Goal: Transaction & Acquisition: Purchase product/service

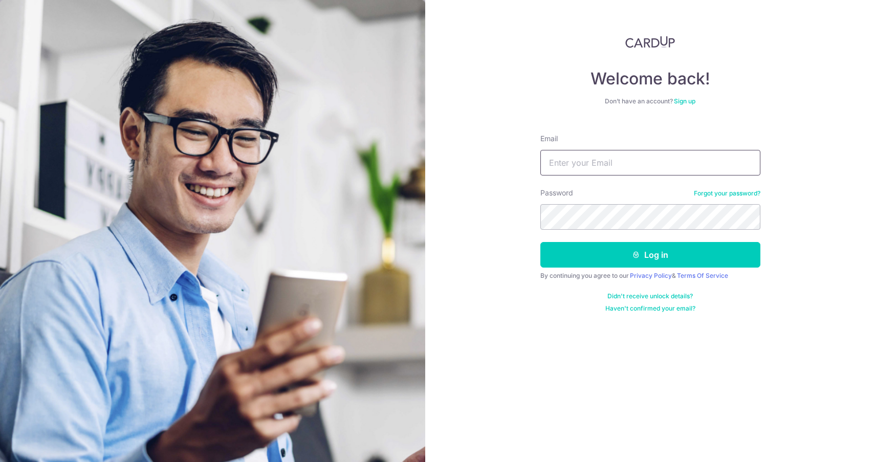
click at [685, 175] on input "Email" at bounding box center [650, 163] width 220 height 26
type input "kuahyj@gmail.com"
click at [540, 242] on button "Log in" at bounding box center [650, 255] width 220 height 26
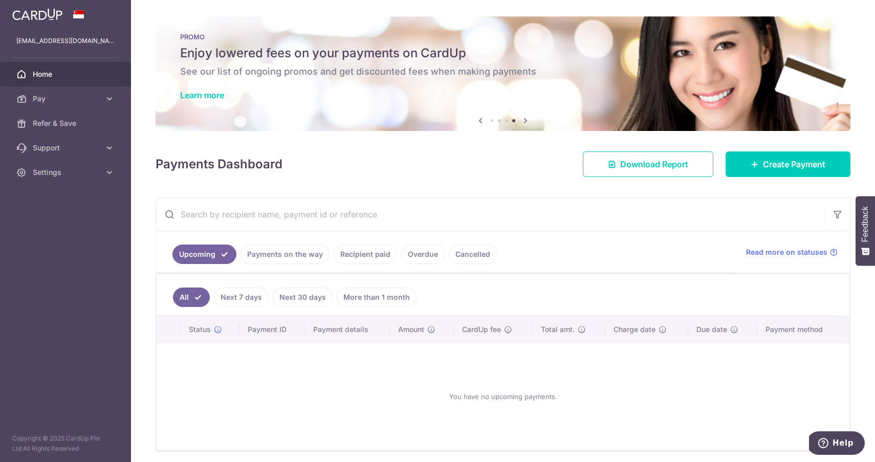
click at [35, 18] on img at bounding box center [37, 14] width 50 height 12
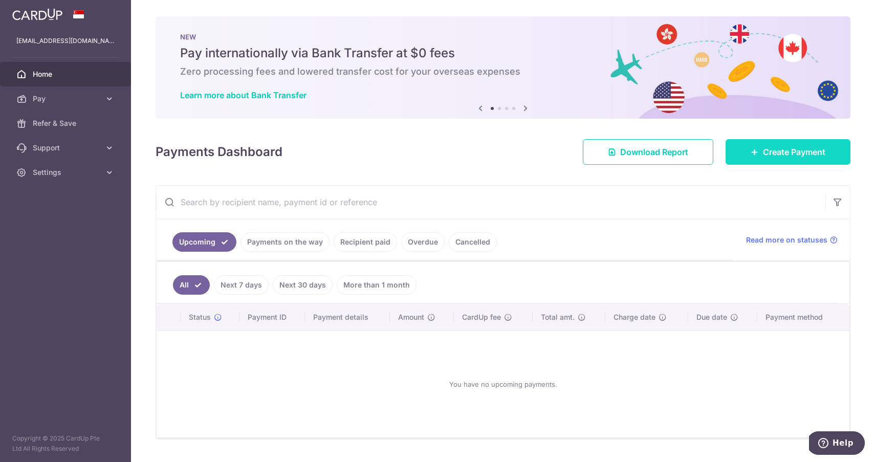
click at [750, 157] on link "Create Payment" at bounding box center [788, 152] width 125 height 26
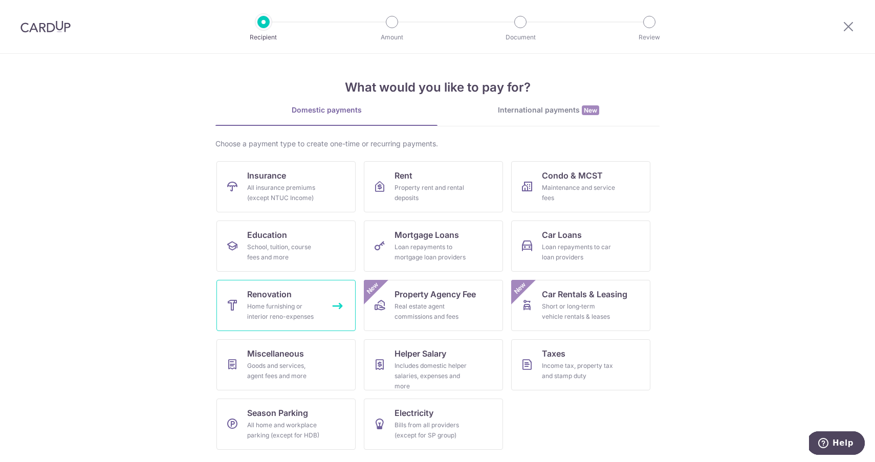
click at [288, 305] on div "Home furnishing or interior reno-expenses" at bounding box center [284, 311] width 74 height 20
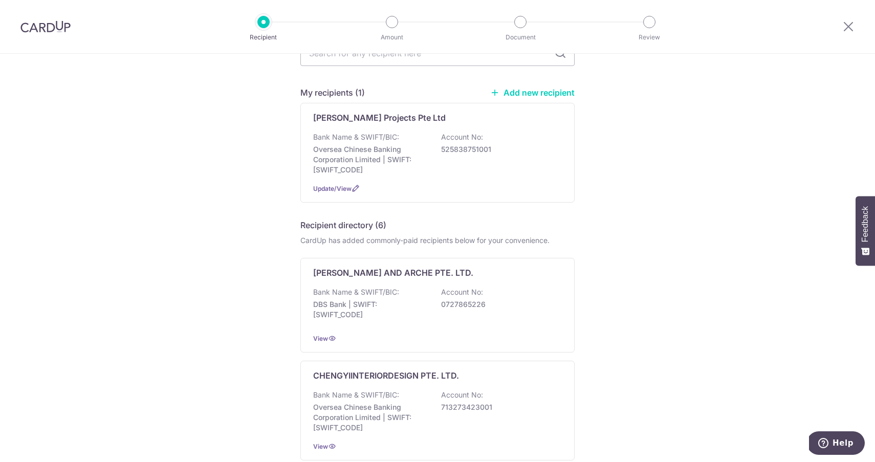
scroll to position [61, 0]
click at [540, 149] on p "525838751001" at bounding box center [498, 149] width 115 height 10
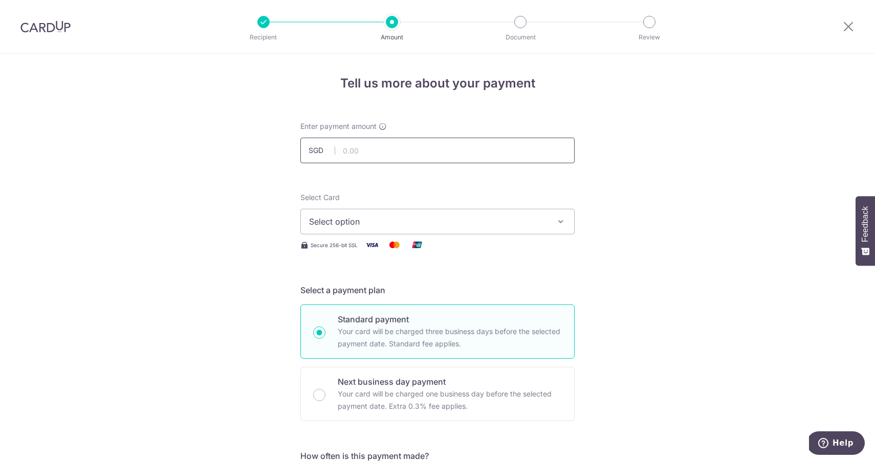
click at [471, 154] on input "text" at bounding box center [437, 151] width 274 height 26
click at [391, 223] on span "Select option" at bounding box center [428, 221] width 239 height 12
click at [372, 146] on input "text" at bounding box center [437, 151] width 274 height 26
type input "11,600.00"
click at [397, 227] on span "Select option" at bounding box center [428, 221] width 239 height 12
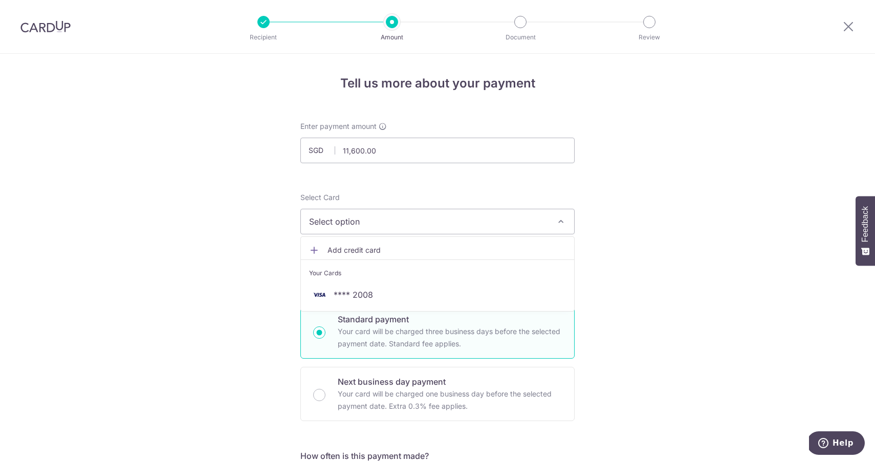
click at [357, 248] on span "Add credit card" at bounding box center [447, 250] width 239 height 10
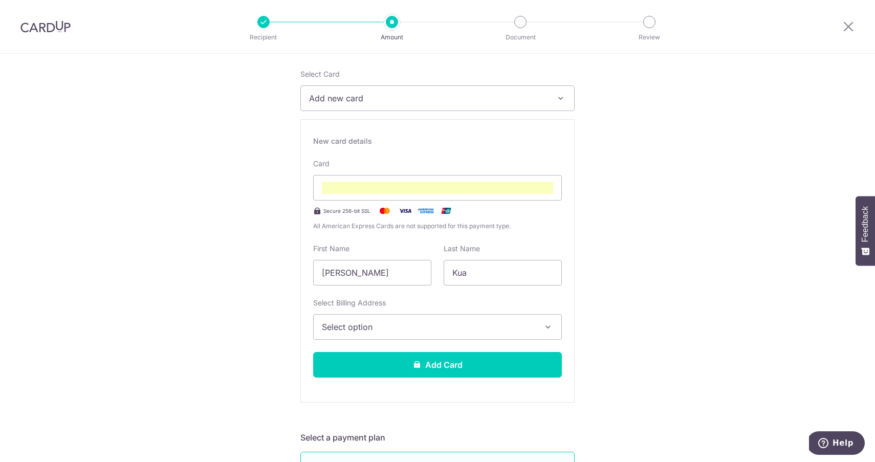
scroll to position [123, 0]
click at [468, 335] on button "Select option" at bounding box center [437, 328] width 249 height 26
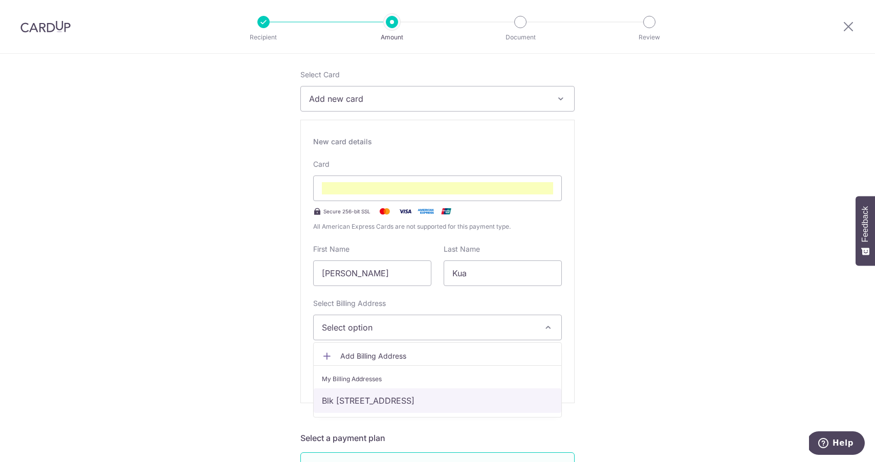
click at [445, 399] on link "Blk [STREET_ADDRESS]" at bounding box center [438, 400] width 248 height 25
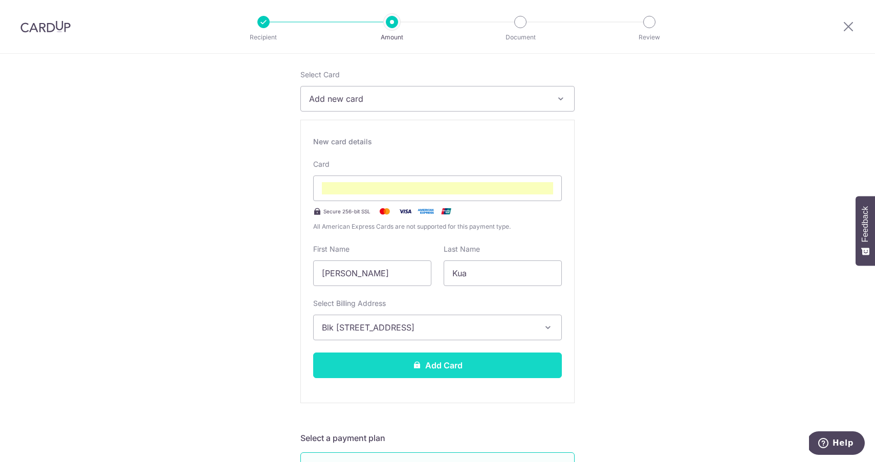
click at [479, 374] on button "Add Card" at bounding box center [437, 366] width 249 height 26
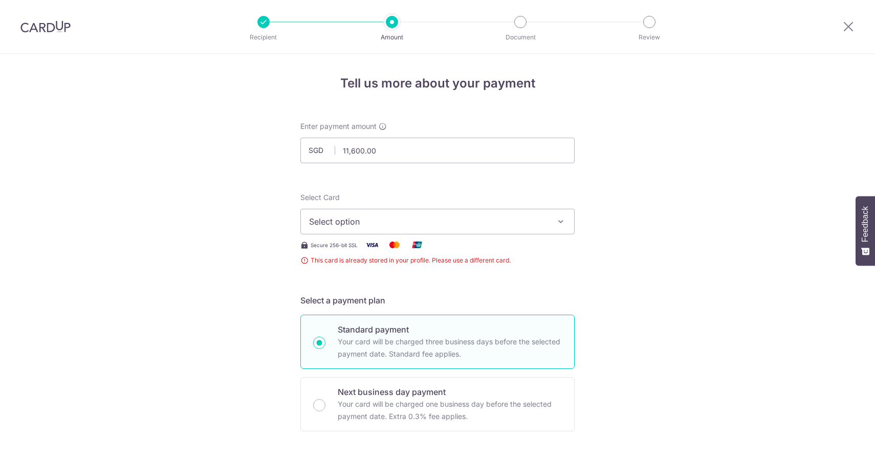
scroll to position [202, 0]
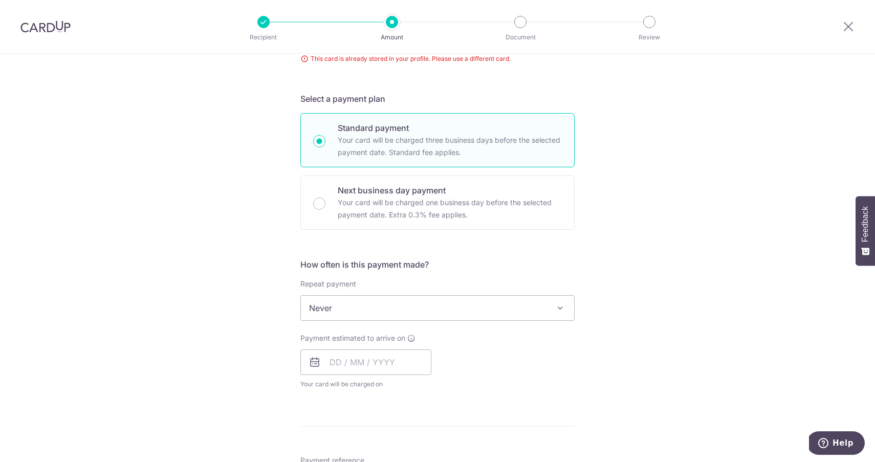
click at [479, 309] on span "Never" at bounding box center [437, 308] width 273 height 25
click at [253, 306] on div "Tell us more about your payment Enter payment amount SGD 11,600.00 11600.00 Thi…" at bounding box center [437, 354] width 875 height 1005
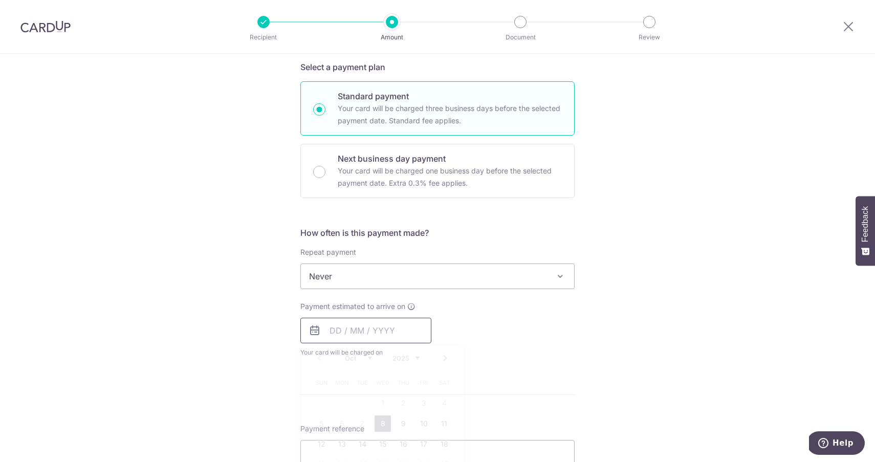
click at [346, 330] on input "text" at bounding box center [365, 331] width 131 height 26
click at [381, 422] on link "8" at bounding box center [383, 424] width 16 height 16
type input "08/10/2025"
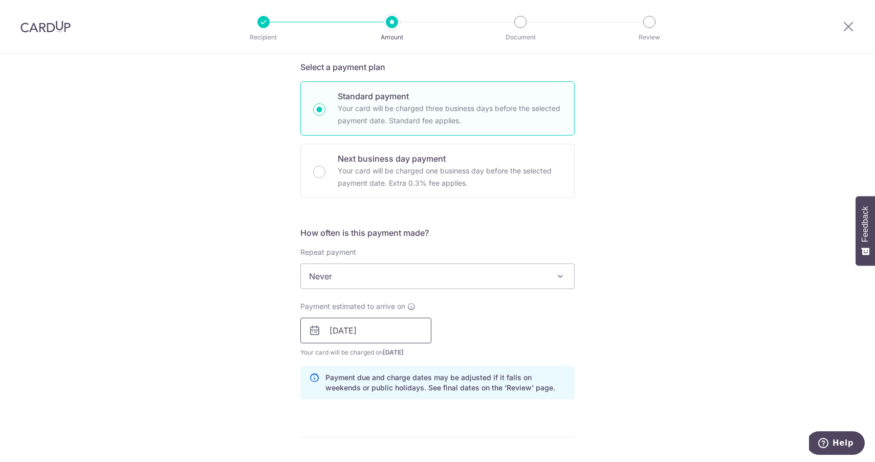
click at [344, 330] on input "[DATE]" at bounding box center [365, 331] width 131 height 26
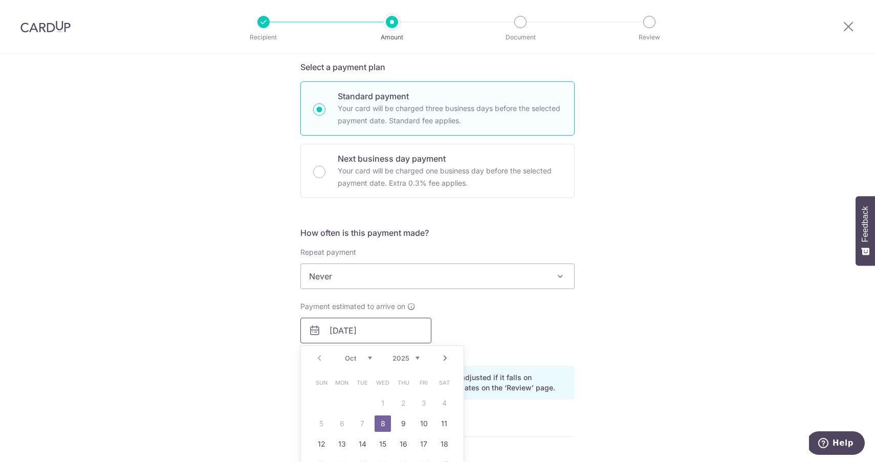
scroll to position [287, 0]
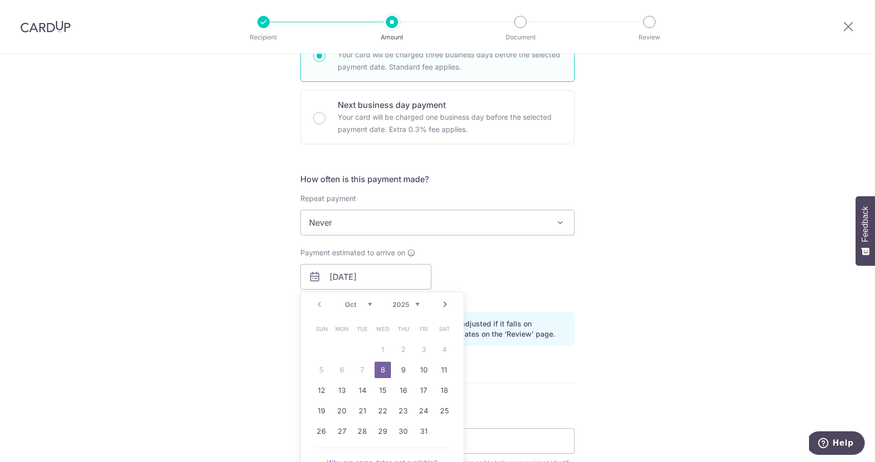
click at [383, 369] on link "8" at bounding box center [383, 370] width 16 height 16
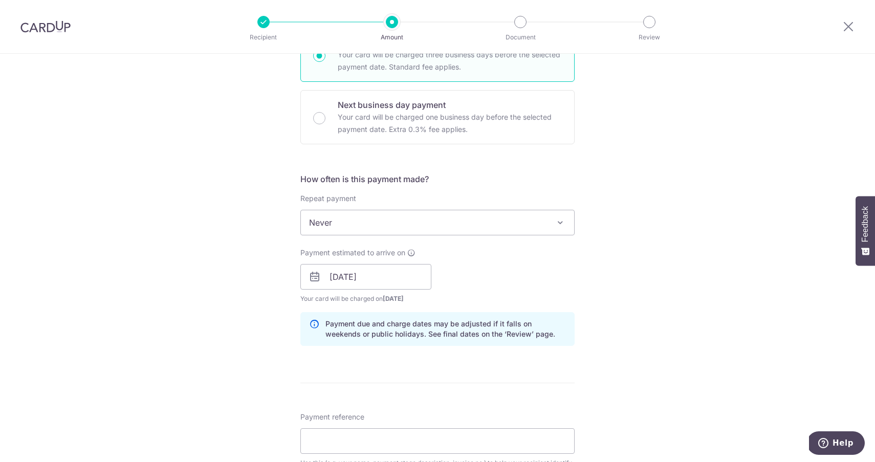
click at [248, 342] on div "Tell us more about your payment Enter payment amount SGD 11,600.00 11600.00 Thi…" at bounding box center [437, 290] width 875 height 1047
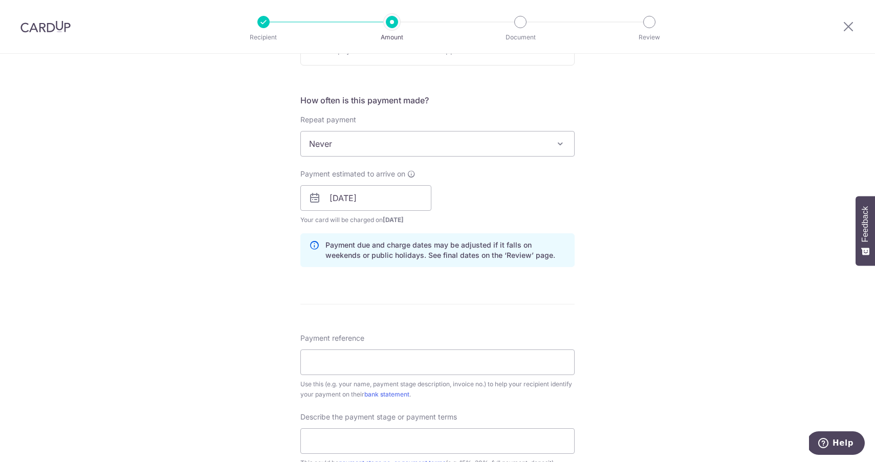
scroll to position [375, 0]
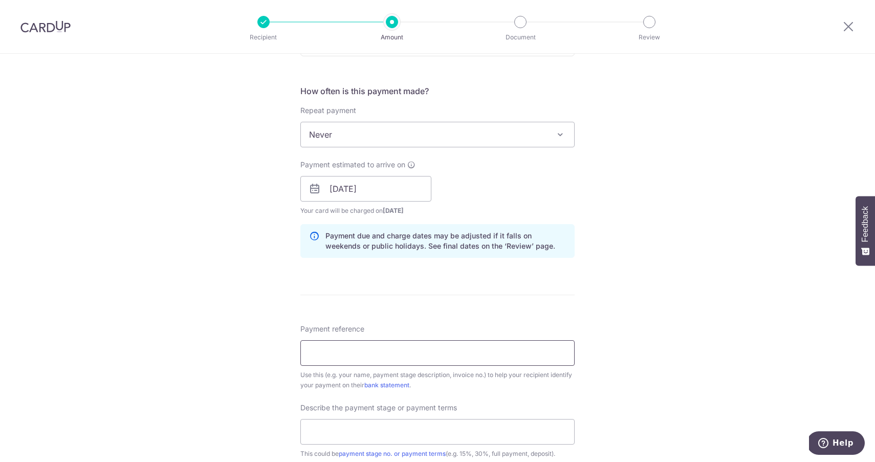
click at [333, 346] on input "Payment reference" at bounding box center [437, 353] width 274 height 26
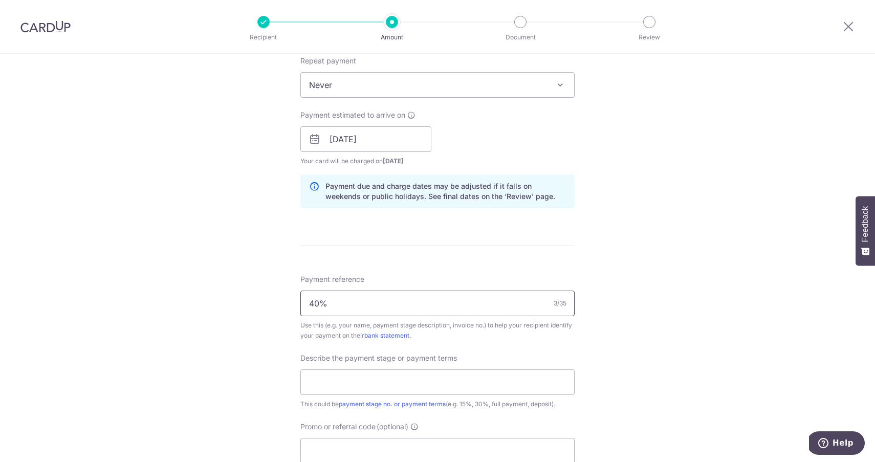
scroll to position [424, 0]
type input "40% paymen"
click at [366, 374] on input "text" at bounding box center [437, 383] width 274 height 26
type input "40%"
click at [277, 386] on div "Tell us more about your payment Enter payment amount SGD 11,600.00 11600.00 Thi…" at bounding box center [437, 152] width 875 height 1047
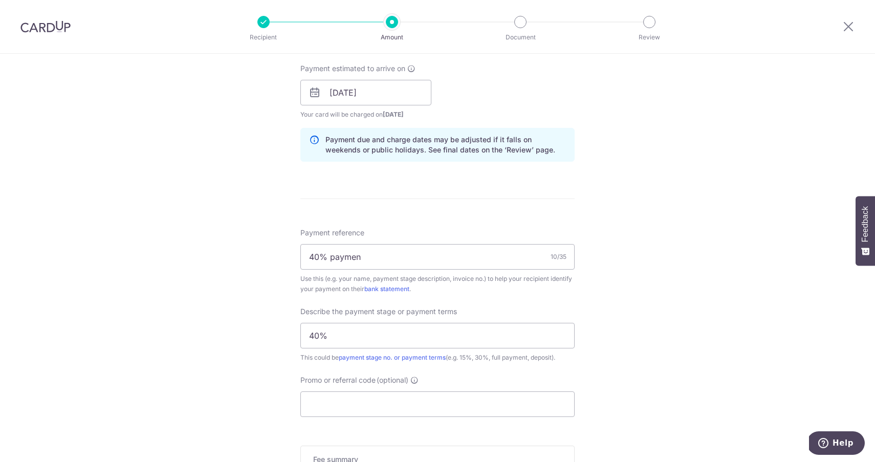
scroll to position [481, 0]
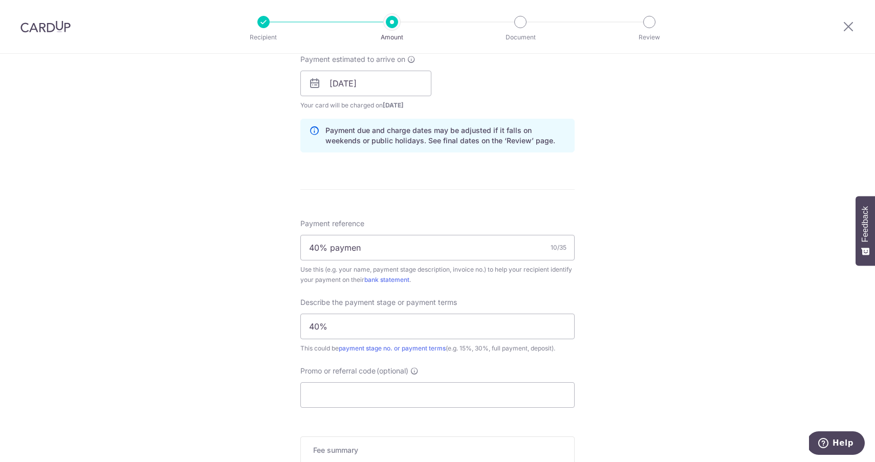
click at [262, 354] on div "Tell us more about your payment Enter payment amount SGD 11,600.00 11600.00 Thi…" at bounding box center [437, 96] width 875 height 1047
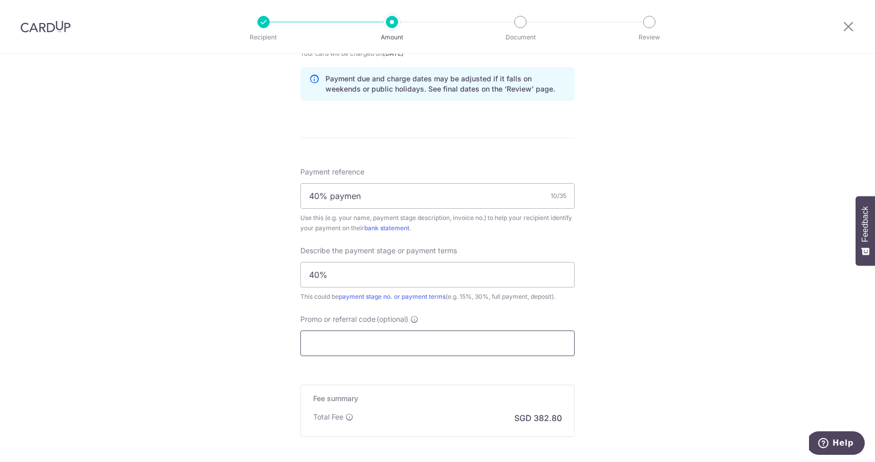
click at [354, 356] on input "Promo or referral code (optional)" at bounding box center [437, 344] width 274 height 26
paste input "RENO25ONE"
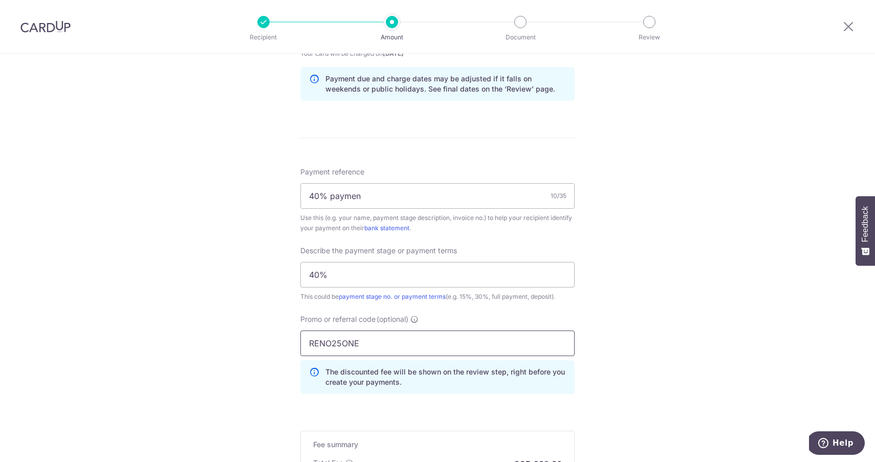
type input "RENO25ONE"
click at [610, 366] on div "Tell us more about your payment Enter payment amount SGD 11,600.00 11600.00 Thi…" at bounding box center [437, 67] width 875 height 1093
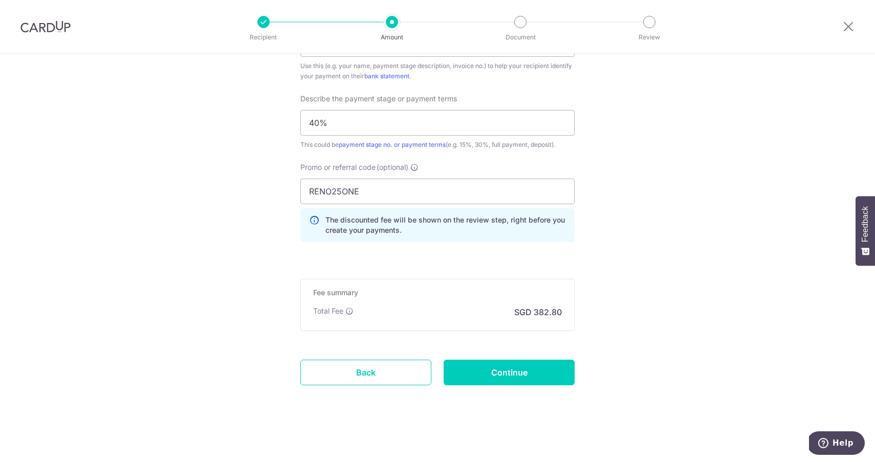
scroll to position [684, 0]
click at [527, 374] on input "Continue" at bounding box center [509, 373] width 131 height 26
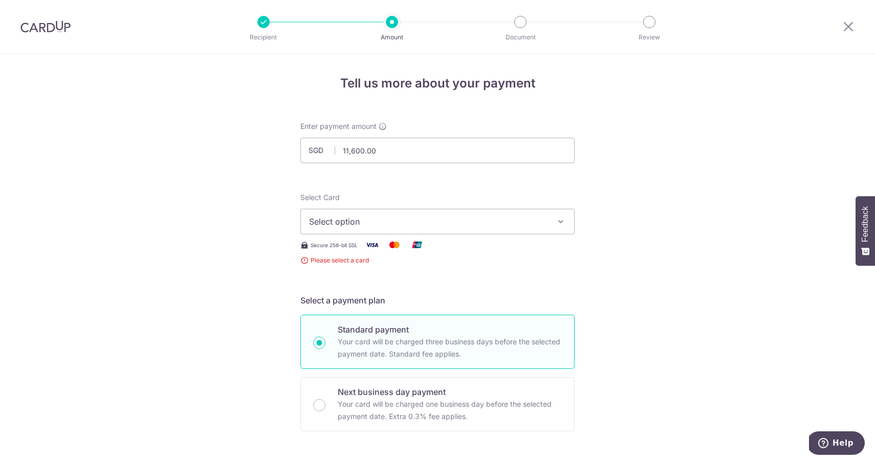
click at [459, 225] on span "Select option" at bounding box center [428, 221] width 239 height 12
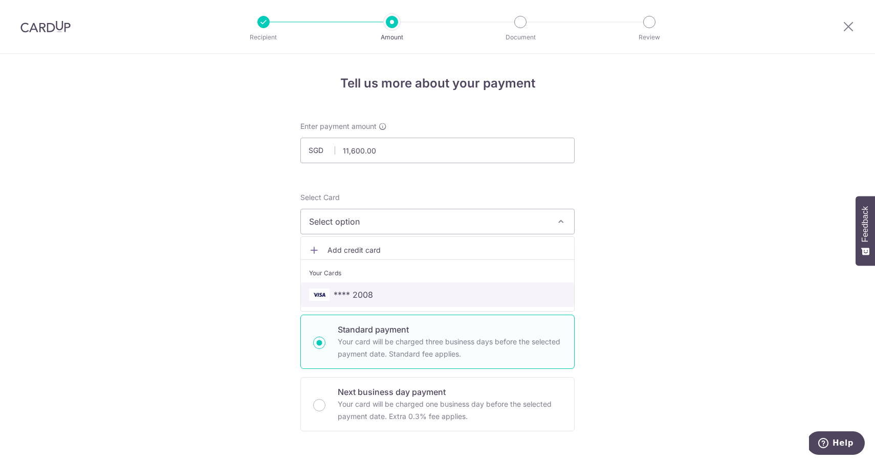
click at [380, 295] on span "**** 2008" at bounding box center [437, 295] width 257 height 12
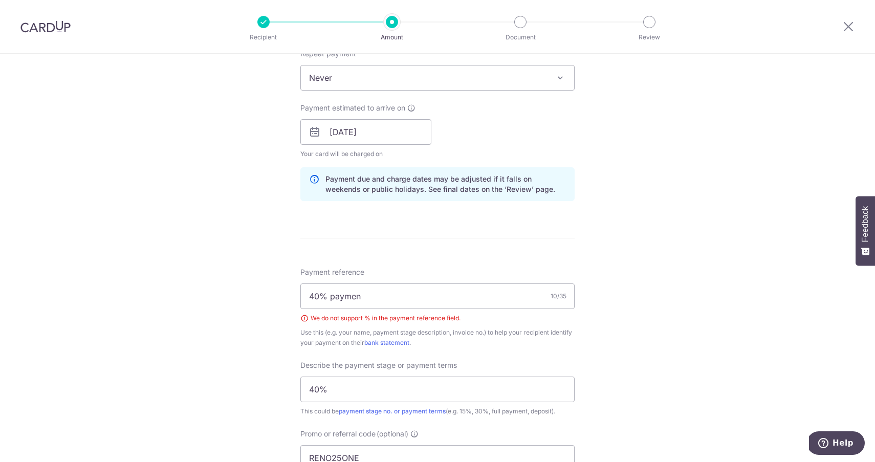
scroll to position [422, 0]
click at [382, 290] on input "40% paymen" at bounding box center [437, 296] width 274 height 26
drag, startPoint x: 377, startPoint y: 296, endPoint x: 301, endPoint y: 287, distance: 75.9
click at [301, 287] on input "40% paymen" at bounding box center [437, 296] width 274 height 26
type input "443B"
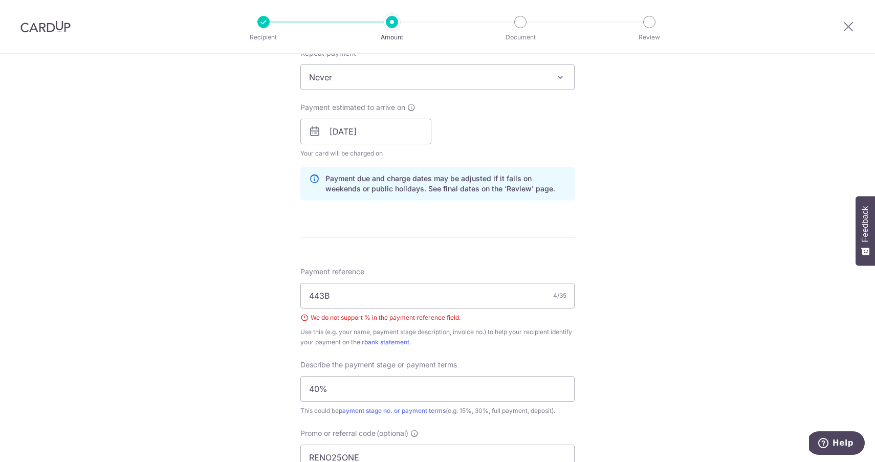
click at [245, 319] on div "Tell us more about your payment Enter payment amount SGD 11,600.00 11600.00 Sel…" at bounding box center [437, 179] width 875 height 1097
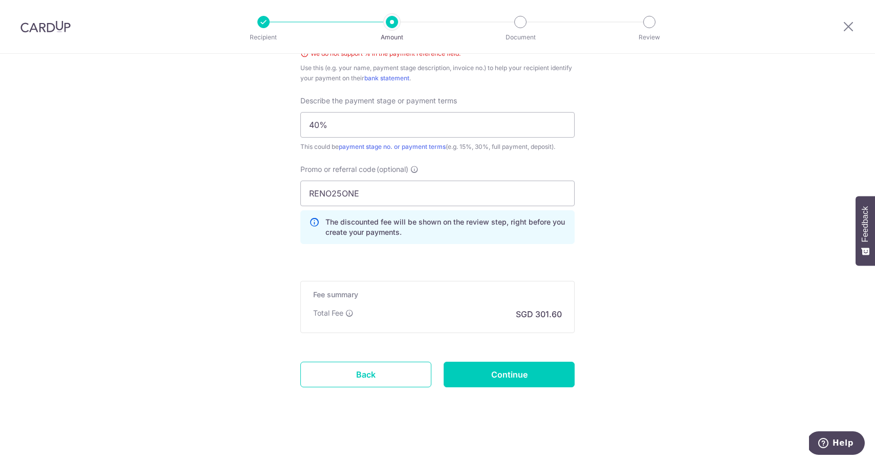
scroll to position [688, 0]
click at [473, 371] on input "Continue" at bounding box center [509, 373] width 131 height 26
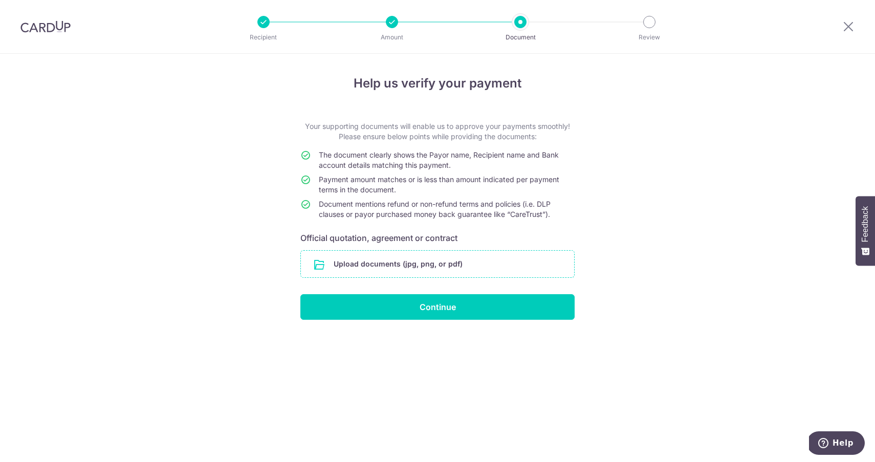
click at [373, 258] on input "file" at bounding box center [437, 264] width 273 height 27
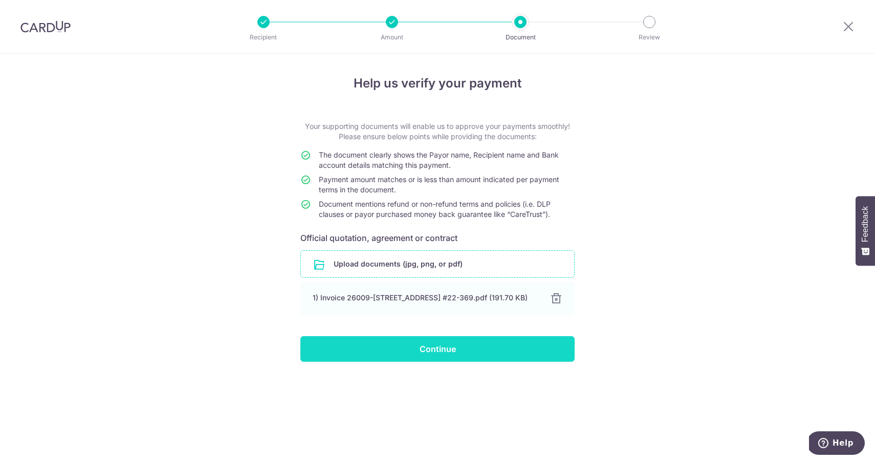
click at [467, 352] on input "Continue" at bounding box center [437, 349] width 274 height 26
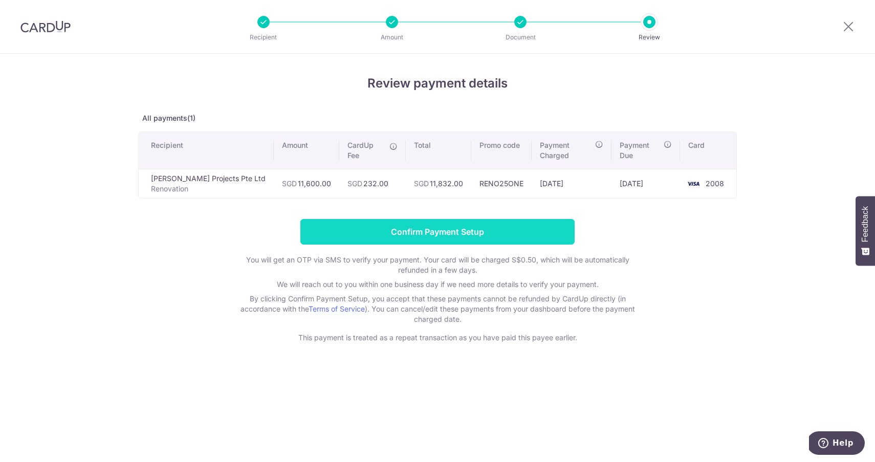
click at [409, 219] on input "Confirm Payment Setup" at bounding box center [437, 232] width 274 height 26
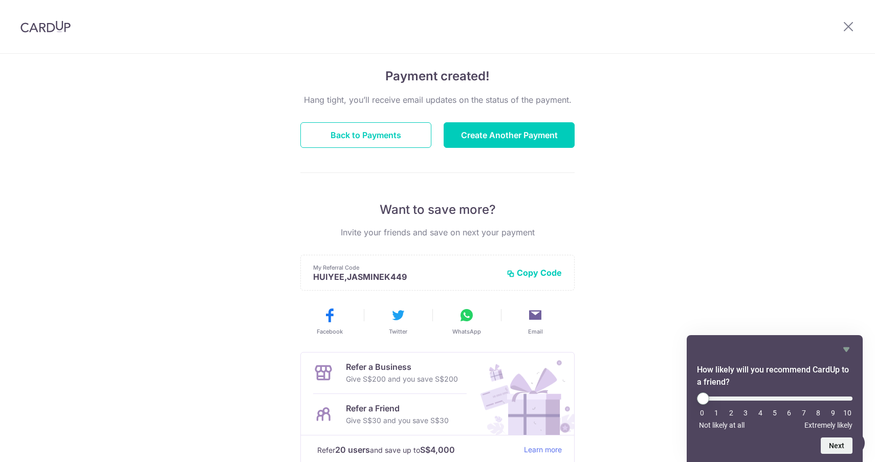
scroll to position [37, 0]
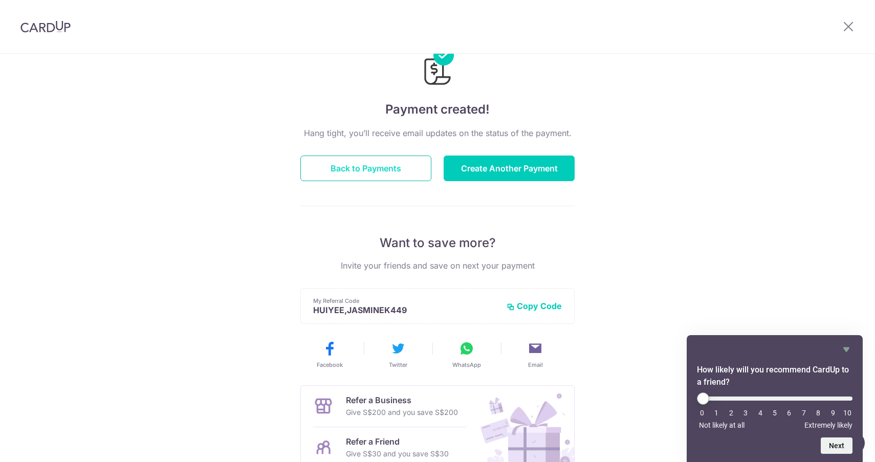
click at [370, 159] on button "Back to Payments" at bounding box center [365, 169] width 131 height 26
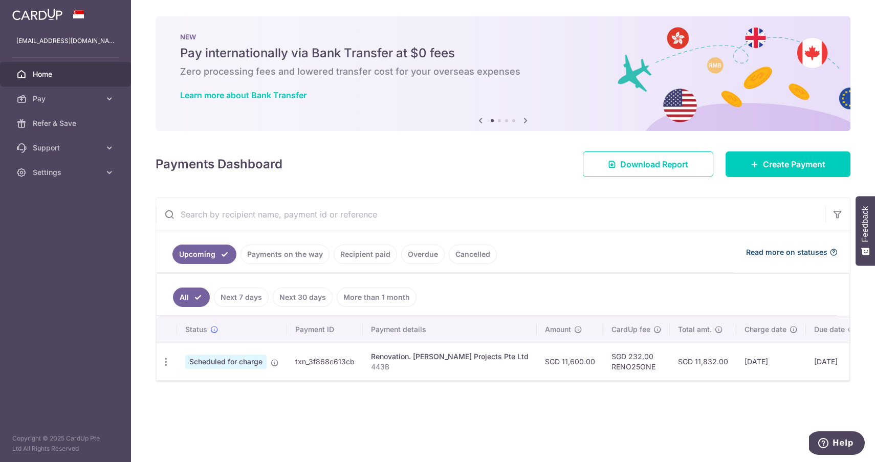
click at [770, 252] on span "Read more on statuses" at bounding box center [786, 252] width 81 height 10
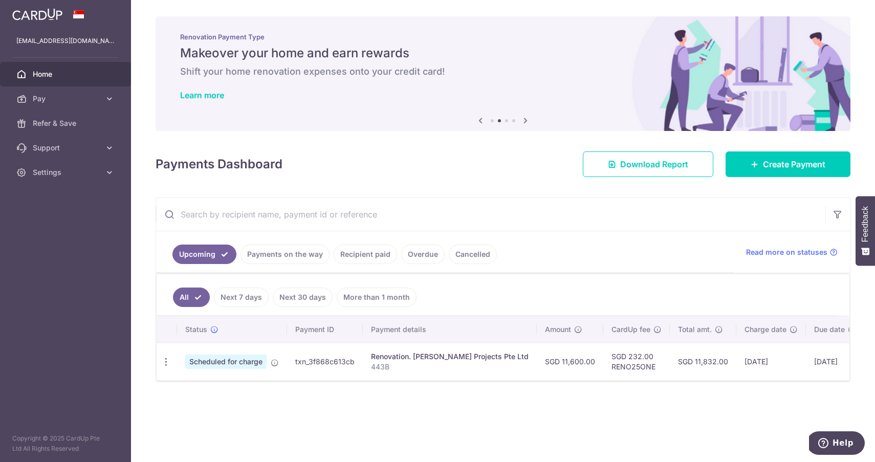
click at [367, 301] on link "More than 1 month" at bounding box center [377, 297] width 80 height 19
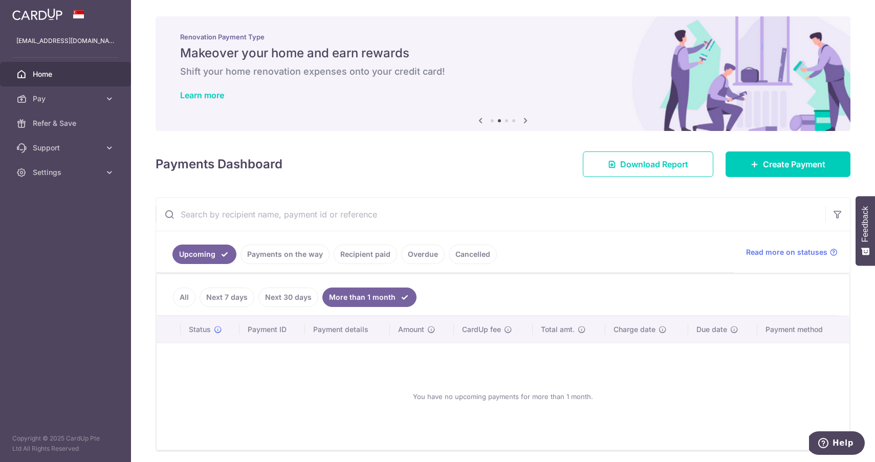
click at [357, 261] on link "Recipient paid" at bounding box center [365, 254] width 63 height 19
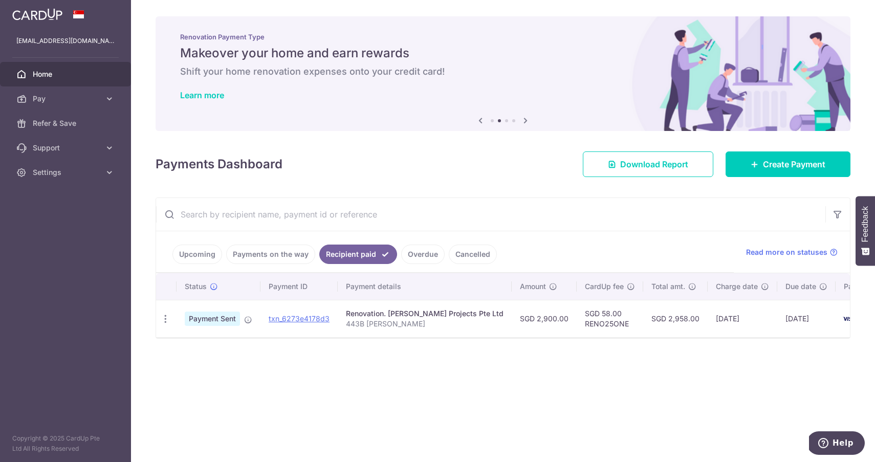
scroll to position [0, 24]
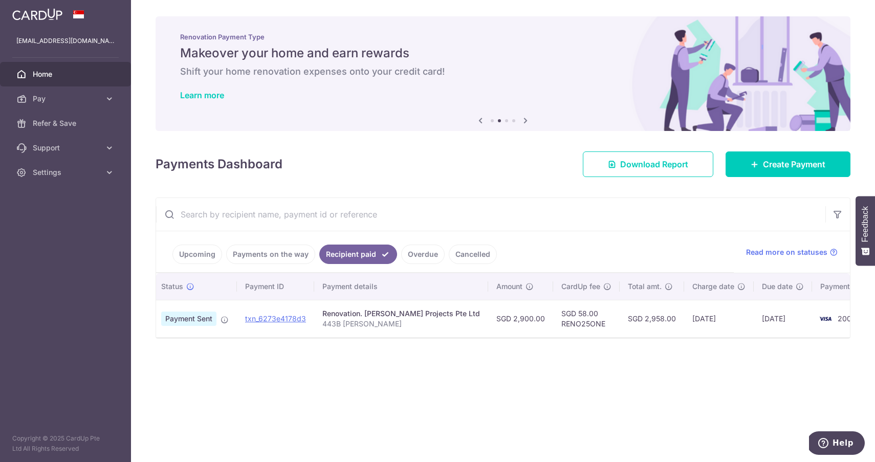
click at [203, 258] on link "Upcoming" at bounding box center [197, 254] width 50 height 19
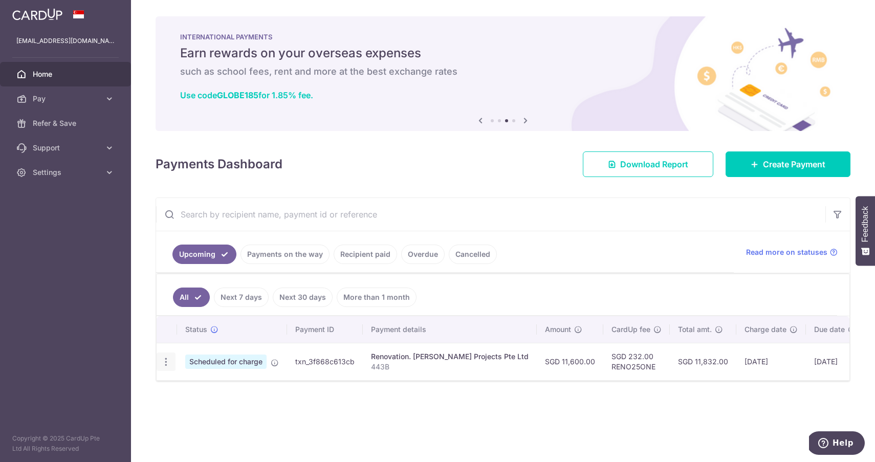
click at [165, 363] on icon "button" at bounding box center [166, 362] width 11 height 11
click at [198, 390] on span "Update payment" at bounding box center [221, 390] width 70 height 12
radio input "true"
type input "11,600.00"
type input "08/10/2025"
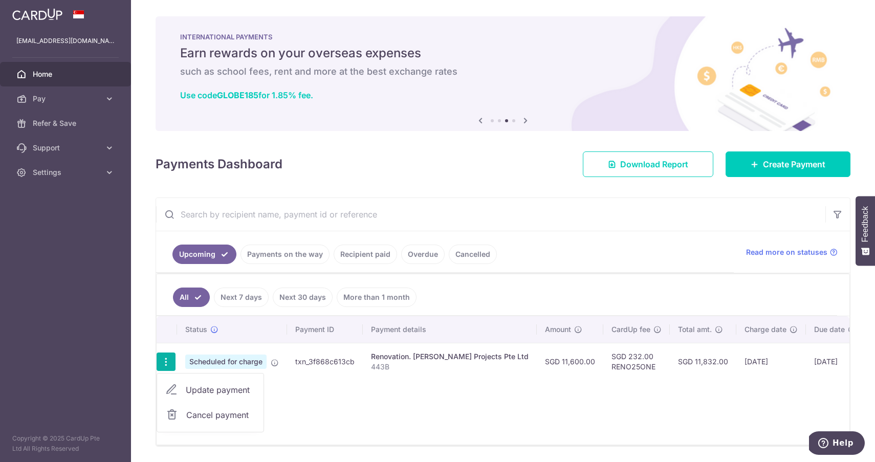
type input "443B"
type input "40%"
type input "RENO25ONE"
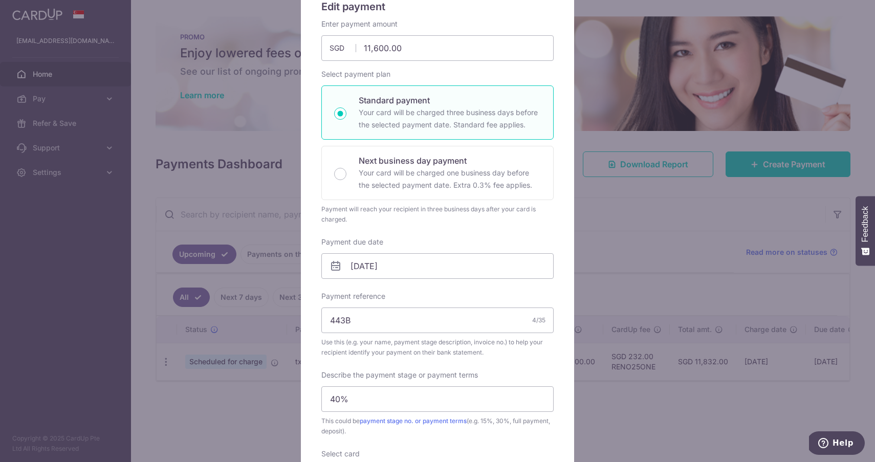
scroll to position [0, 0]
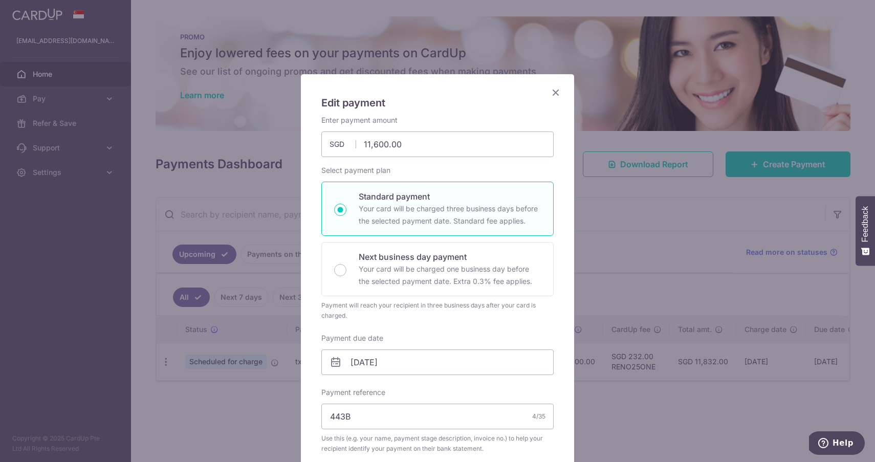
click at [558, 96] on icon "Close" at bounding box center [556, 92] width 12 height 13
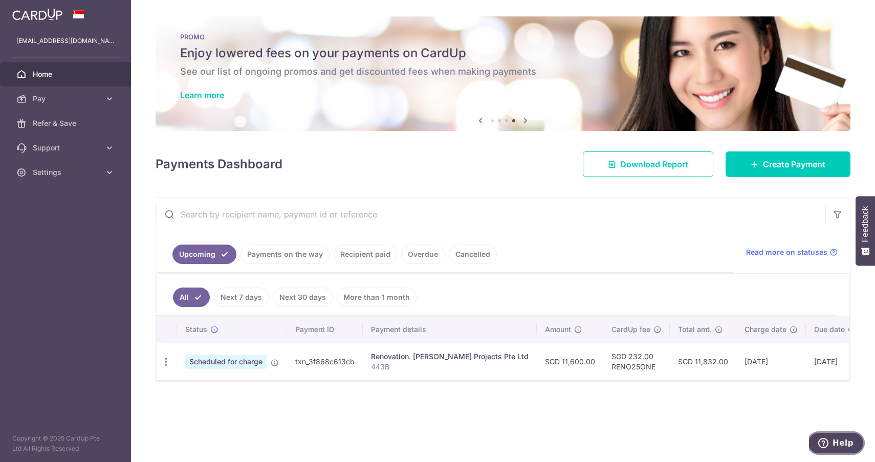
click at [833, 445] on span "Help" at bounding box center [825, 443] width 14 height 10
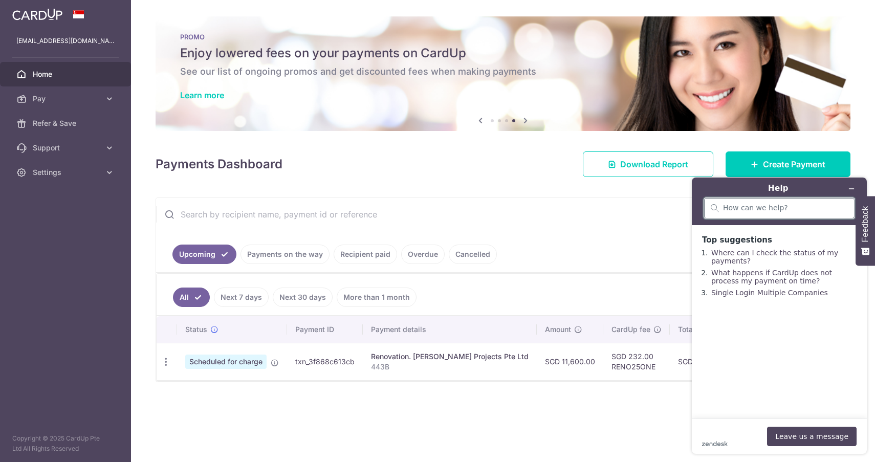
click at [750, 211] on input "search" at bounding box center [785, 208] width 125 height 9
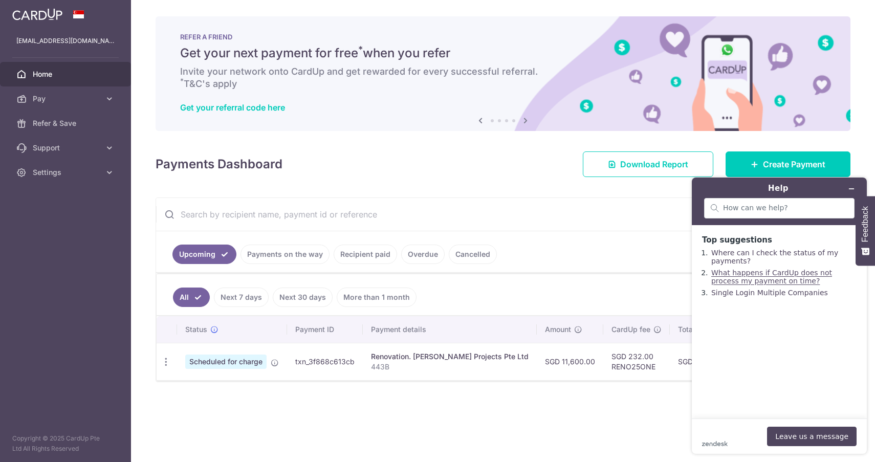
click at [760, 279] on link "What happens if CardUp does not process my payment on time?" at bounding box center [771, 277] width 121 height 16
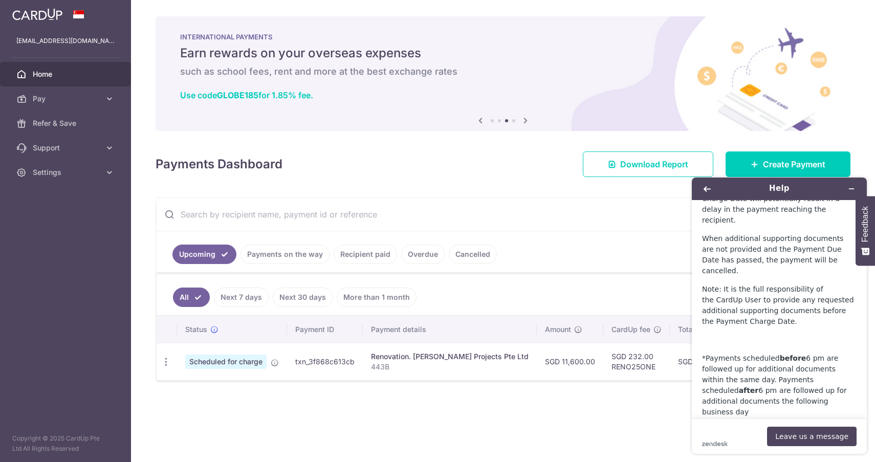
scroll to position [863, 0]
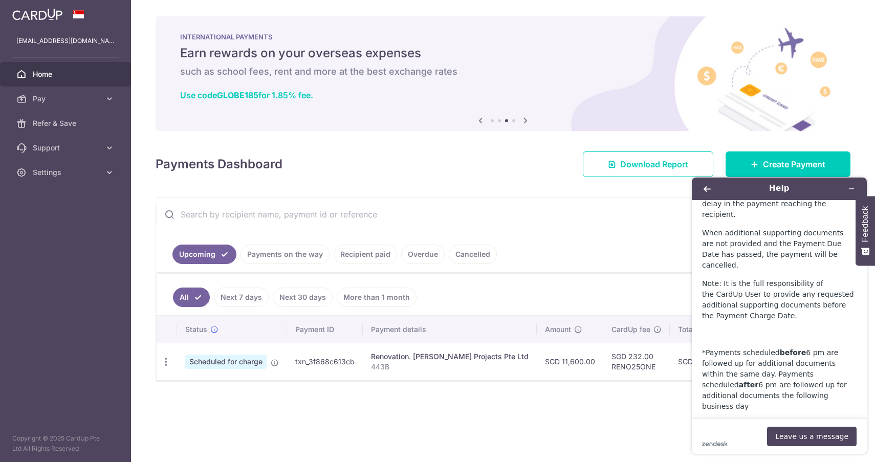
click at [616, 264] on ul "Upcoming Payments on the way Recipient paid Overdue Cancelled" at bounding box center [445, 251] width 578 height 41
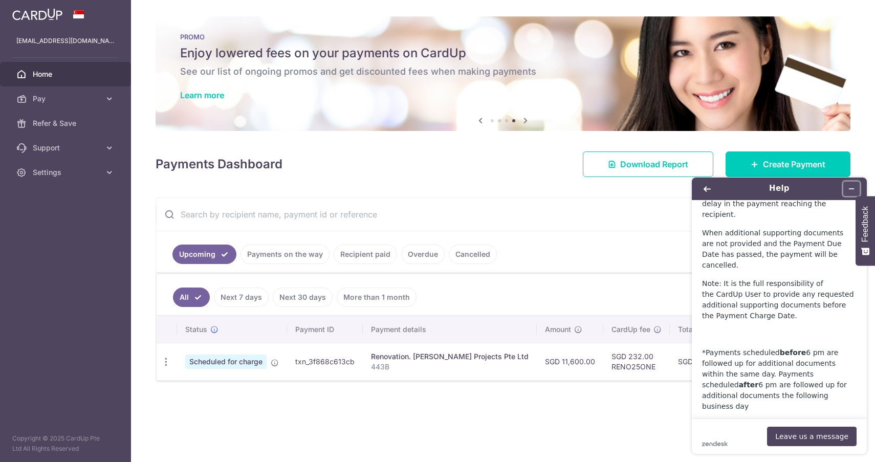
click at [853, 191] on icon "Minimise widget" at bounding box center [851, 188] width 7 height 7
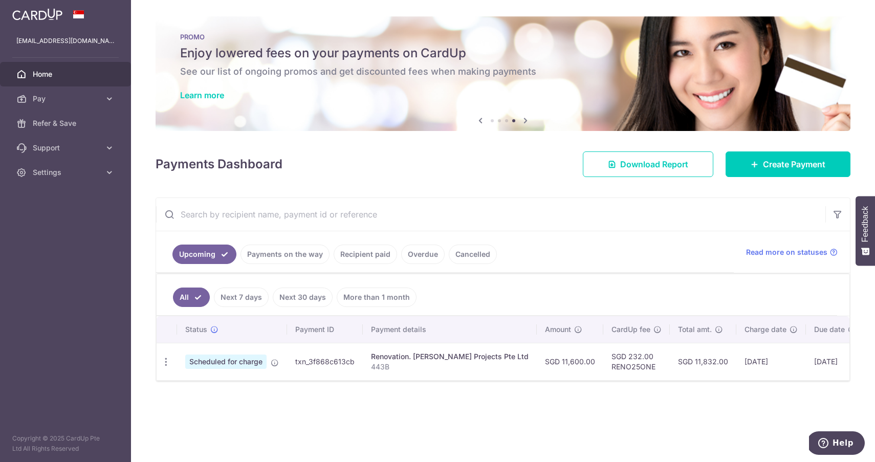
click at [639, 250] on ul "Upcoming Payments on the way Recipient paid Overdue Cancelled" at bounding box center [445, 251] width 578 height 41
click at [163, 362] on icon "button" at bounding box center [166, 362] width 11 height 11
click at [199, 391] on span "Update payment" at bounding box center [221, 390] width 70 height 12
radio input "true"
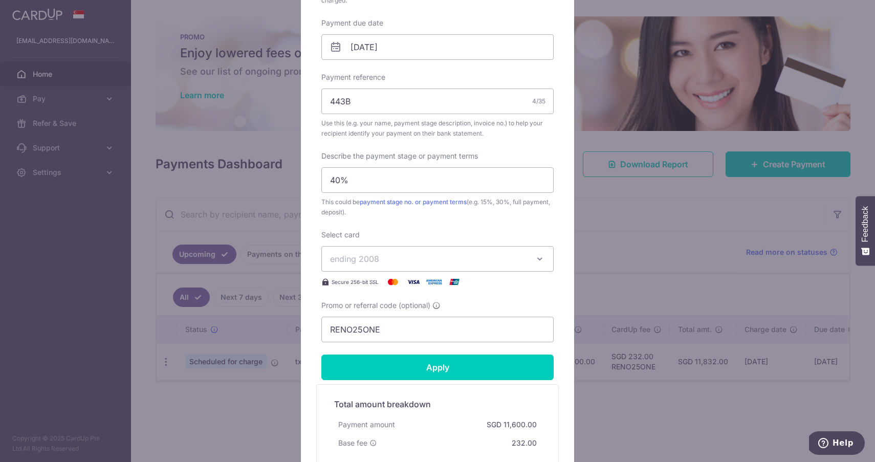
scroll to position [320, 0]
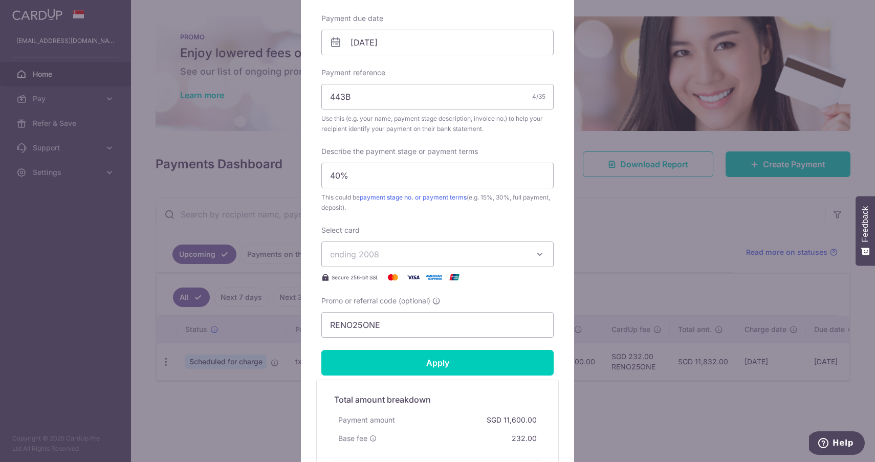
click at [386, 254] on span "ending 2008" at bounding box center [428, 254] width 197 height 12
click at [488, 255] on span "ending 2008" at bounding box center [428, 254] width 197 height 12
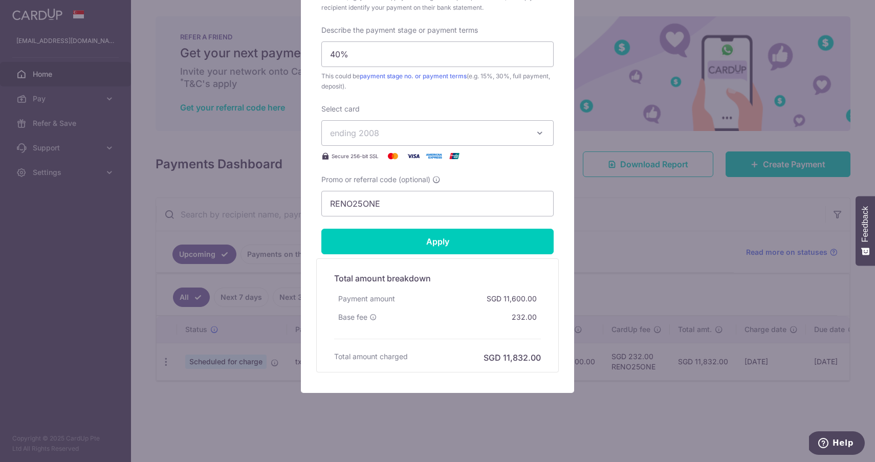
scroll to position [446, 0]
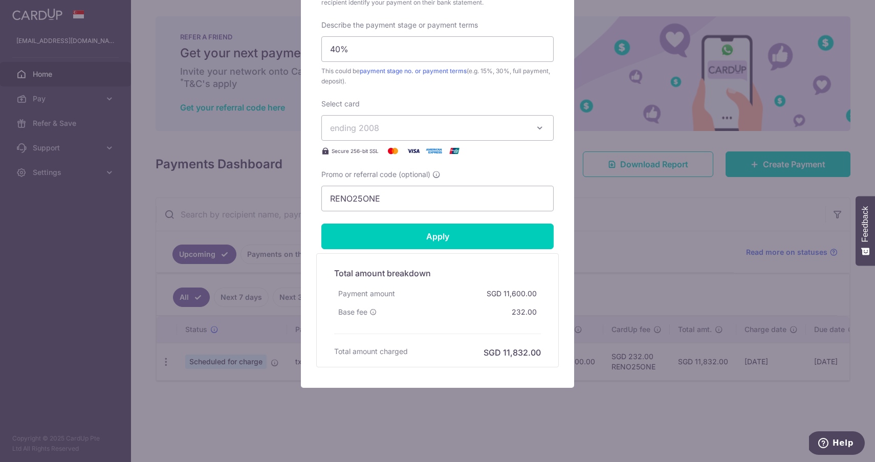
click at [552, 129] on button "ending 2008" at bounding box center [437, 128] width 232 height 26
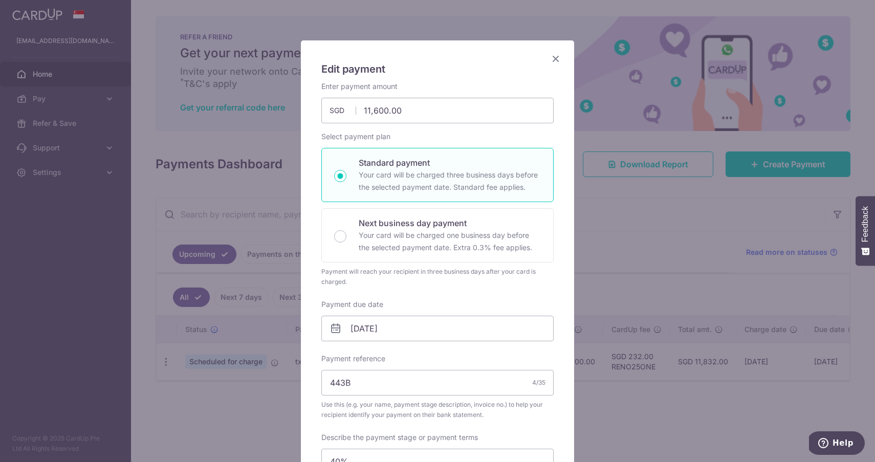
scroll to position [0, 0]
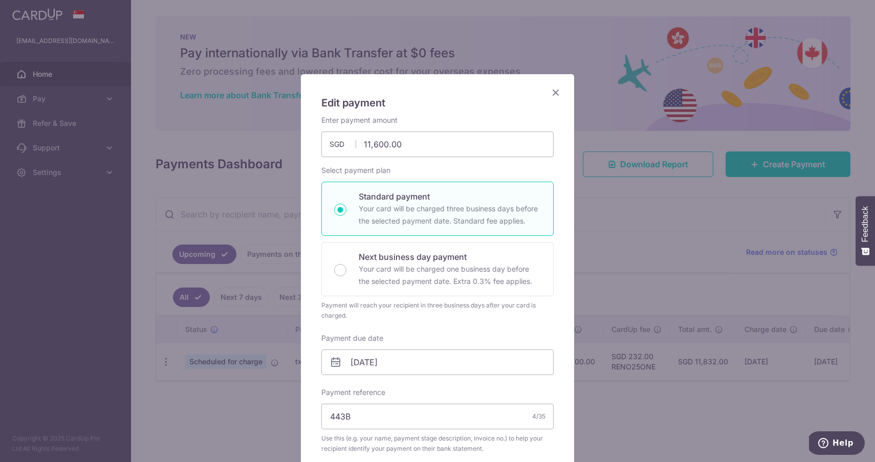
click at [553, 92] on icon "Close" at bounding box center [556, 92] width 12 height 13
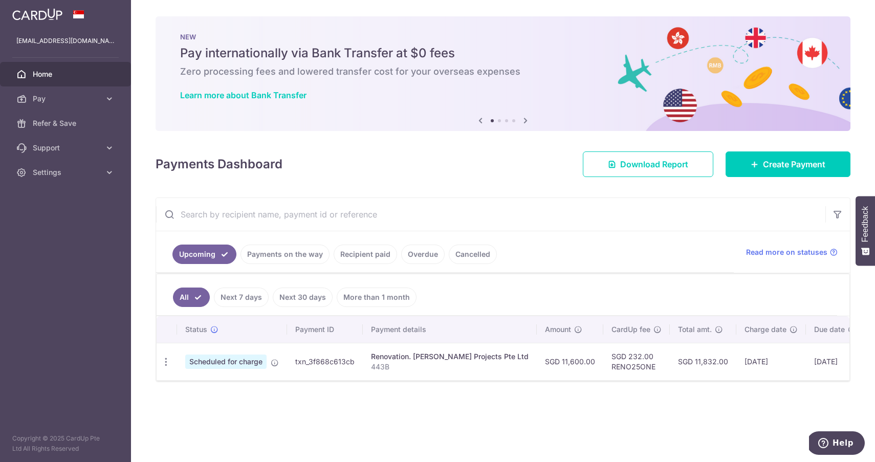
click at [530, 175] on div "Payments Dashboard Download Report Create Payment" at bounding box center [503, 162] width 695 height 30
click at [112, 100] on icon at bounding box center [109, 99] width 10 height 10
click at [80, 174] on span "Cards" at bounding box center [67, 172] width 68 height 10
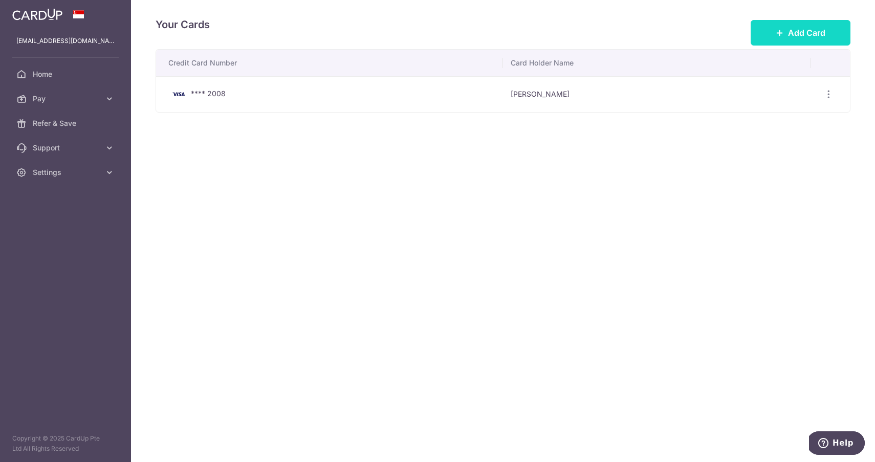
click at [798, 27] on span "Add Card" at bounding box center [806, 33] width 37 height 12
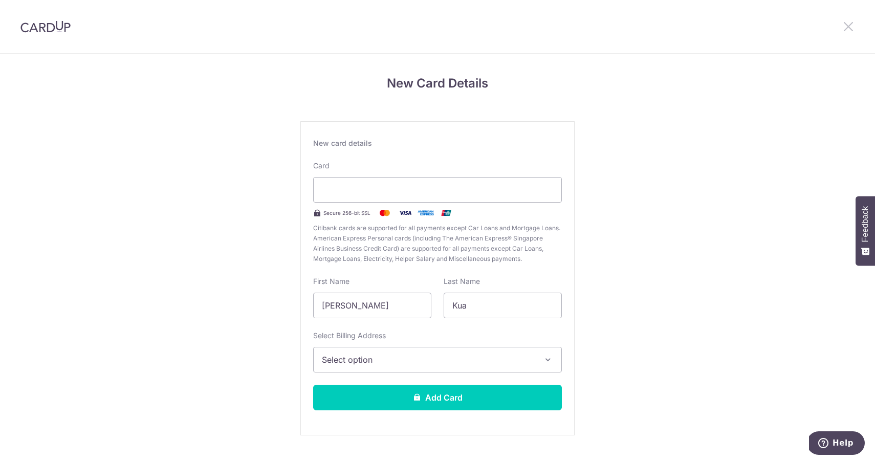
click at [850, 29] on icon at bounding box center [848, 26] width 12 height 13
